Goal: Task Accomplishment & Management: Use online tool/utility

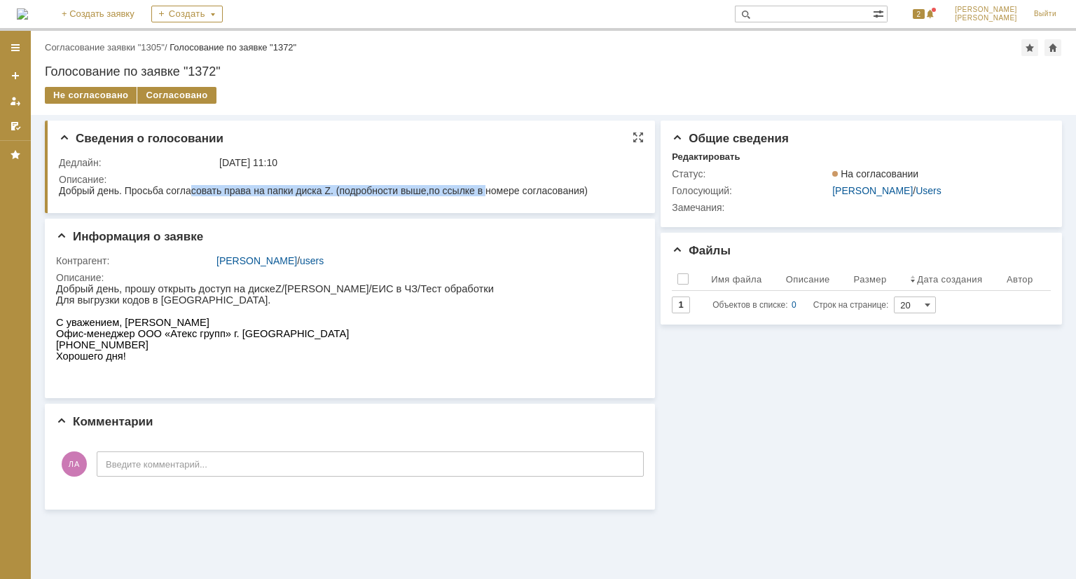
drag, startPoint x: 233, startPoint y: 193, endPoint x: 497, endPoint y: 196, distance: 264.1
click at [497, 194] on span "Добрый день. Просьба согласовать права на папки диска Z. (подробности выше,по с…" at bounding box center [323, 190] width 529 height 11
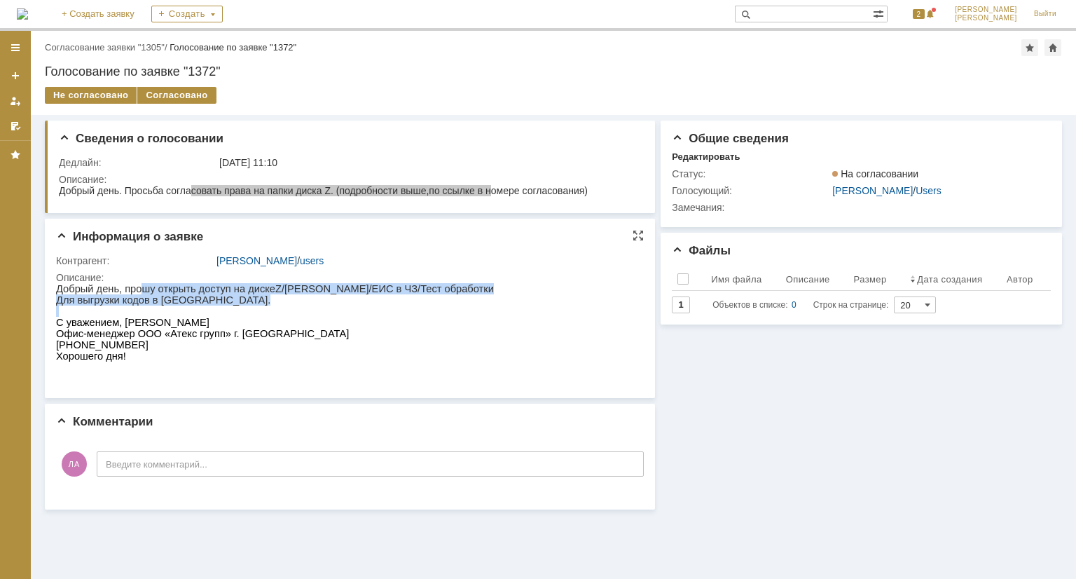
drag, startPoint x: 139, startPoint y: 288, endPoint x: 417, endPoint y: 317, distance: 279.6
click at [415, 313] on div "Добрый день, прошу открыть доступ на диске Z /Маркировка/ЕИС в ЧЗ/Тест обработк…" at bounding box center [275, 328] width 438 height 90
click at [417, 317] on p at bounding box center [275, 310] width 438 height 11
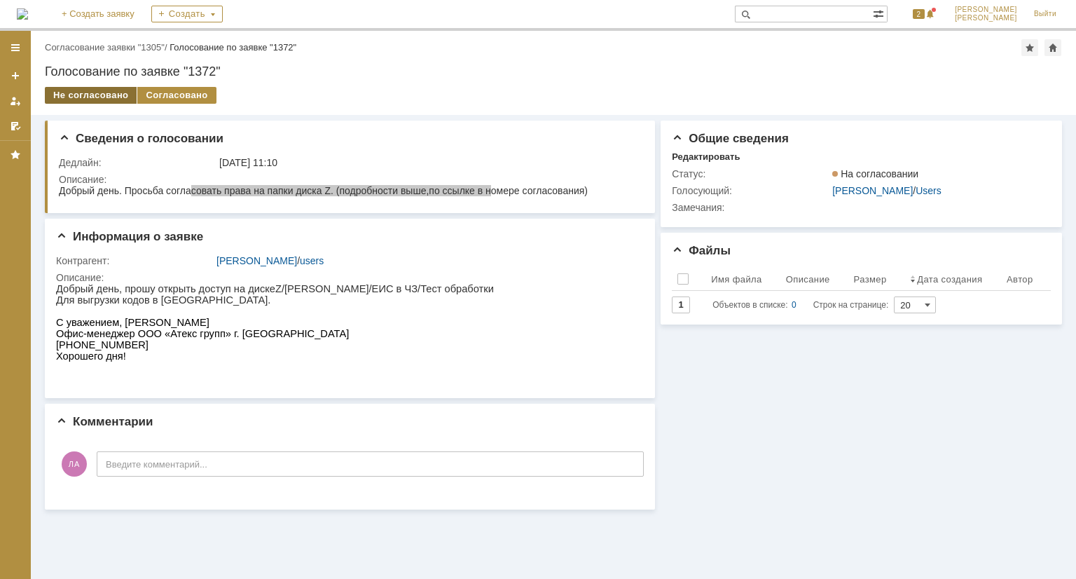
click at [102, 93] on div "Не согласовано" at bounding box center [91, 95] width 92 height 17
